Goal: Transaction & Acquisition: Subscribe to service/newsletter

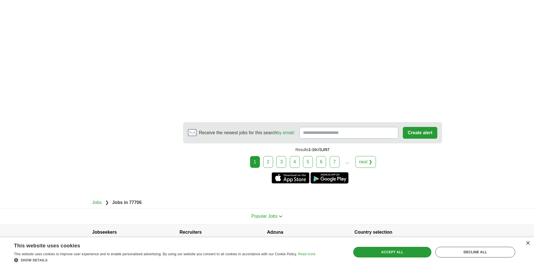
scroll to position [954, 0]
click at [271, 156] on link "2" at bounding box center [268, 162] width 10 height 12
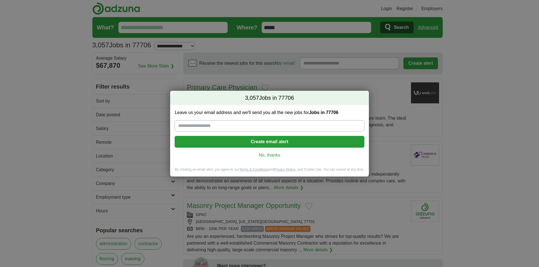
click at [215, 124] on input "Leave us your email address and we'll send you all the new jobs for Jobs in 777…" at bounding box center [268, 125] width 189 height 11
type input "**********"
click at [266, 144] on button "Create email alert" at bounding box center [268, 142] width 189 height 12
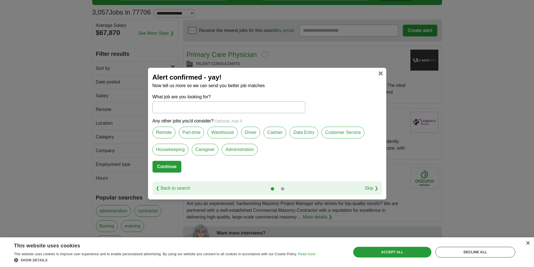
scroll to position [84, 0]
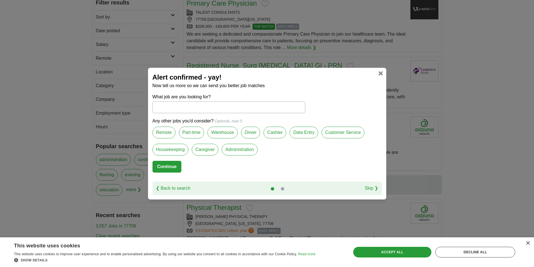
click at [380, 75] on link at bounding box center [381, 73] width 4 height 4
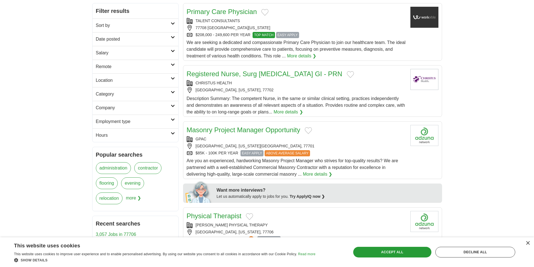
scroll to position [84, 0]
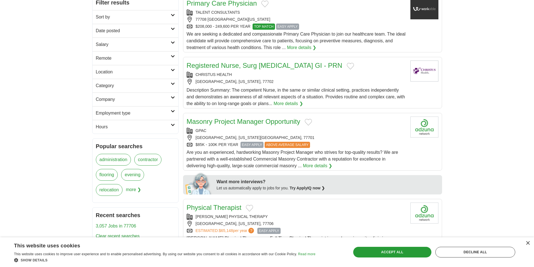
click at [257, 125] on link "Masonry Project Manager Opportunity" at bounding box center [244, 122] width 114 height 8
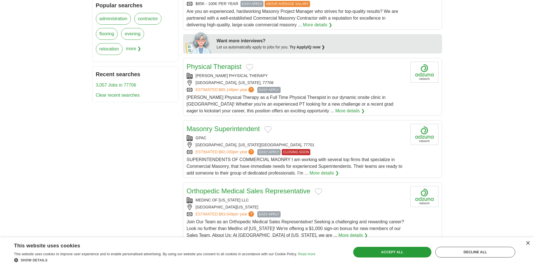
scroll to position [280, 0]
